Goal: Browse casually

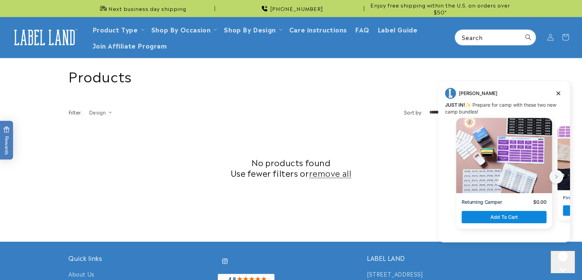
scroll to position [233, 0]
